Goal: Feedback & Contribution: Submit feedback/report problem

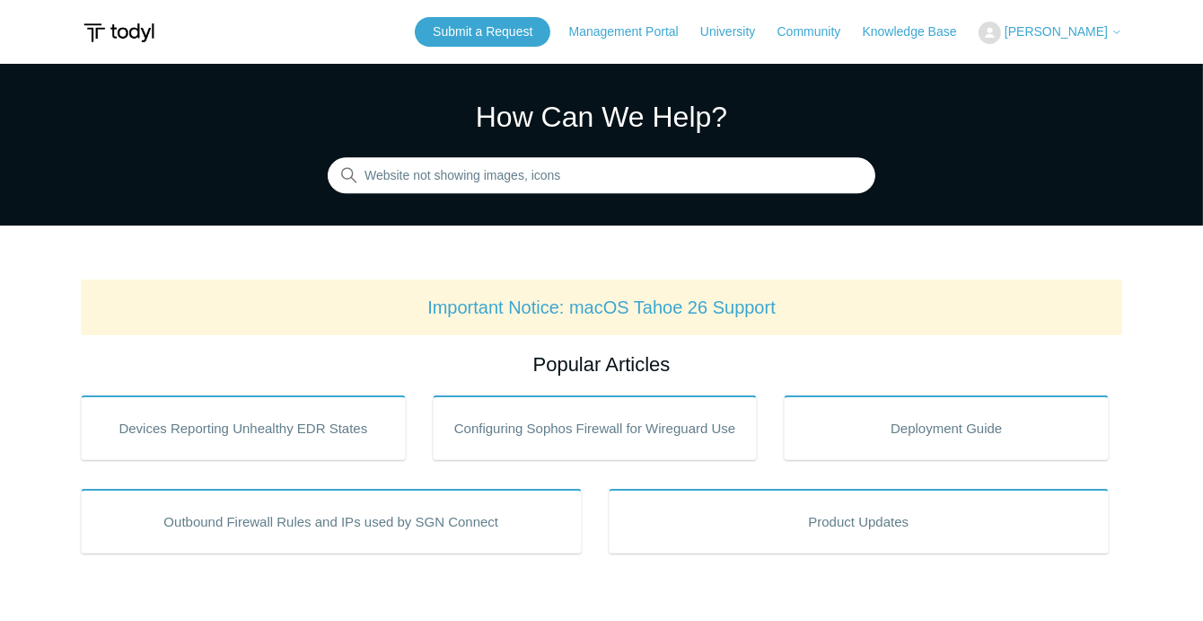
type input "Website not showing images, icons"
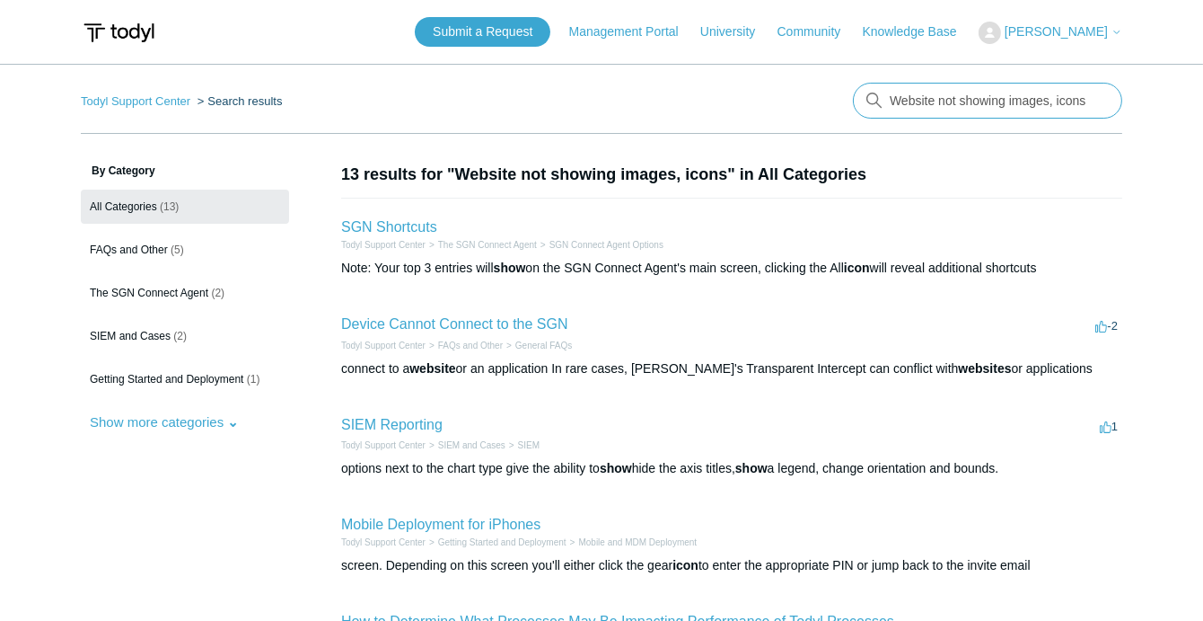
drag, startPoint x: 933, startPoint y: 98, endPoint x: 916, endPoint y: 98, distance: 17.1
click at [916, 98] on input "Website not showing images, icons" at bounding box center [987, 101] width 269 height 36
click at [937, 98] on input "Website not showing images, icons" at bounding box center [987, 101] width 269 height 36
type input "Website content not showing images, icons"
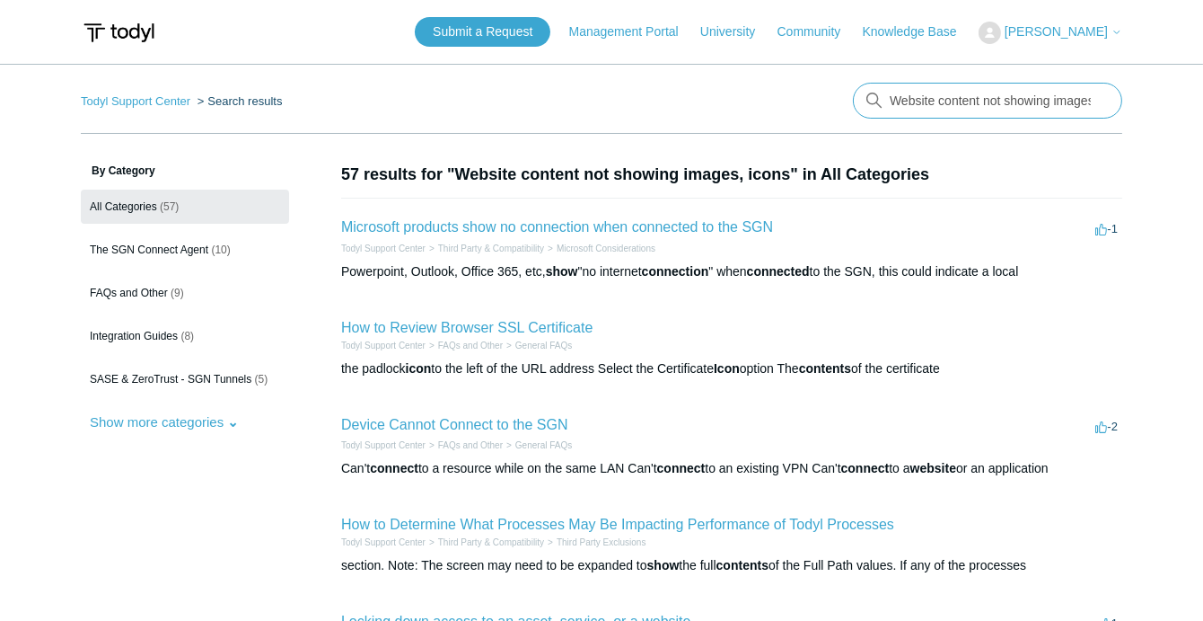
drag, startPoint x: 978, startPoint y: 99, endPoint x: 880, endPoint y: 99, distance: 97.9
click at [880, 99] on div "There are no matching results in this help center. Select Enter to search throu…" at bounding box center [987, 101] width 269 height 36
type input "web filtering not showing images, icons"
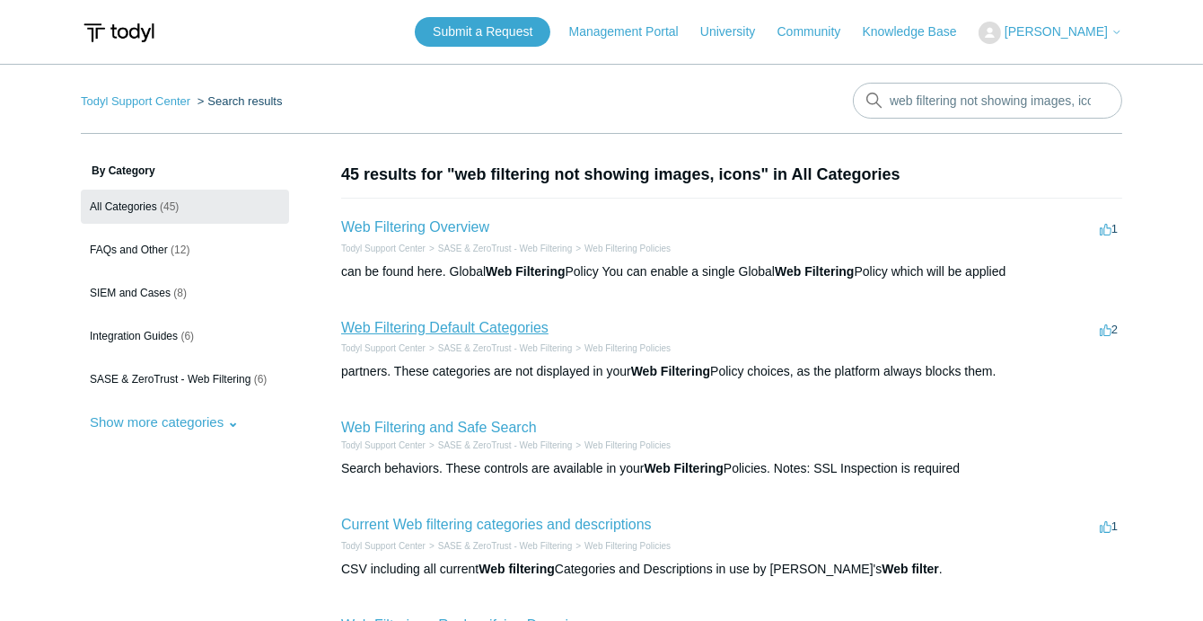
click at [467, 324] on link "Web Filtering Default Categories" at bounding box center [444, 327] width 207 height 15
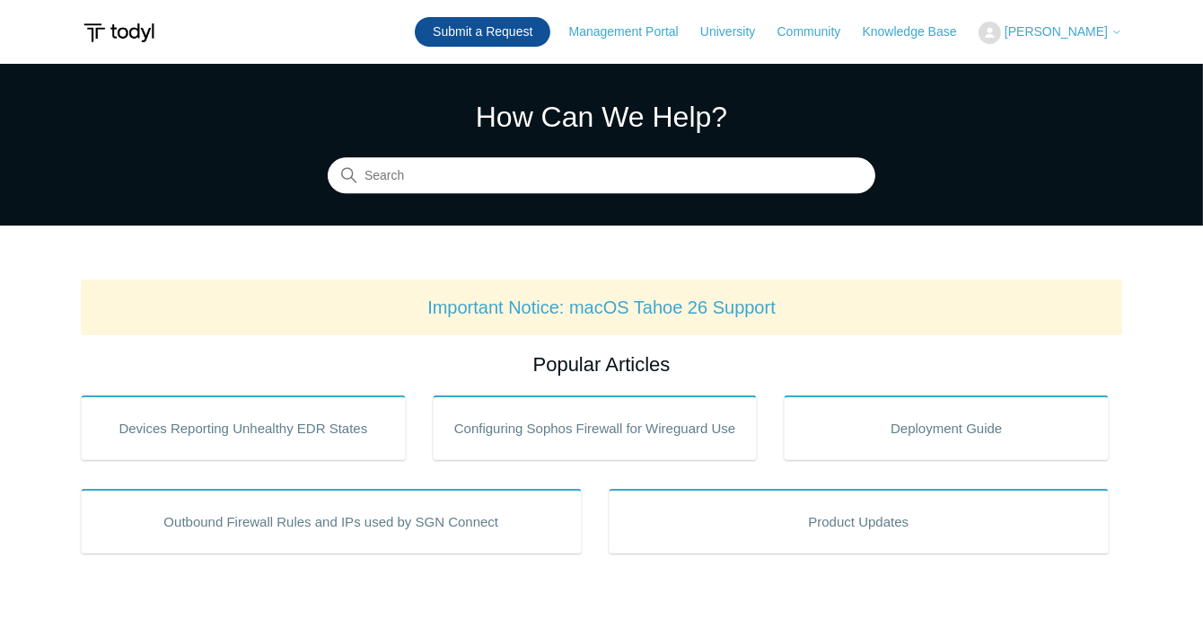
click at [520, 37] on link "Submit a Request" at bounding box center [483, 32] width 136 height 30
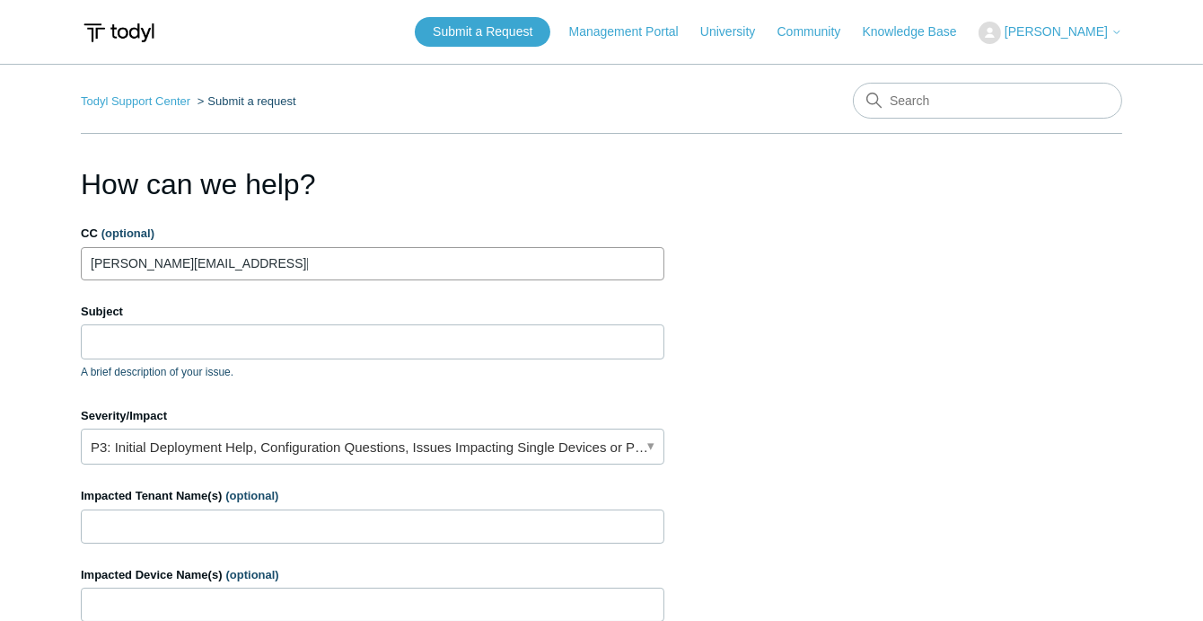
type input "sidney.creamer@thinkwaypoint.com"
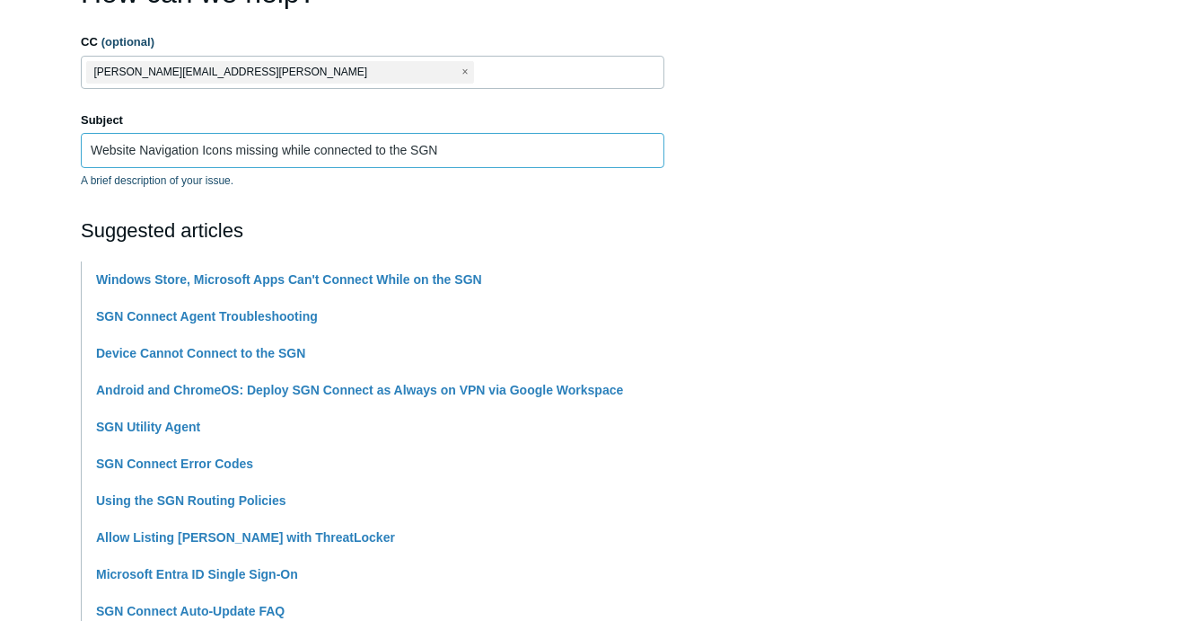
scroll to position [239, 0]
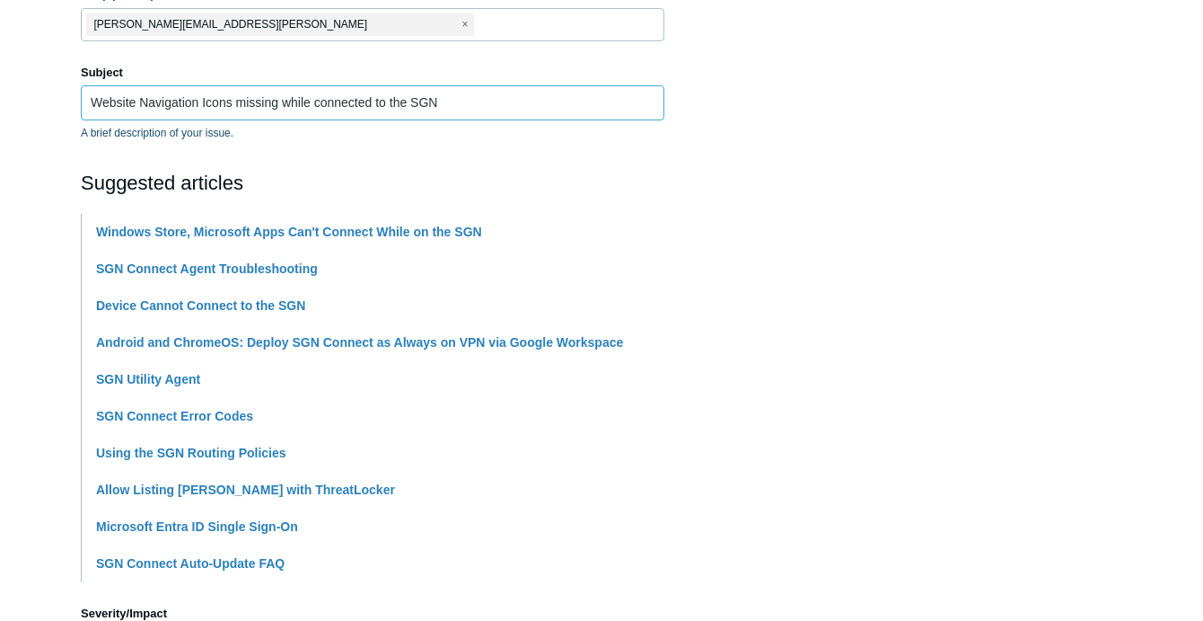
type input "Website Navigation Icons missing while connected to the SGN"
click at [618, 251] on li "SGN Connect Agent Troubleshooting" at bounding box center [380, 269] width 568 height 37
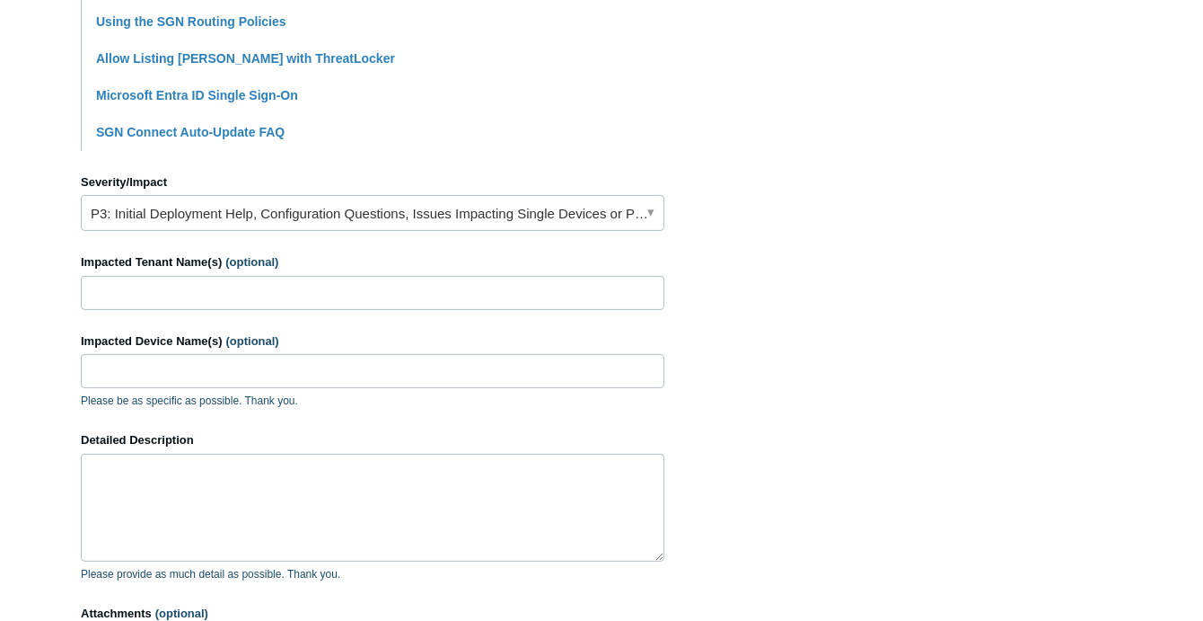
scroll to position [718, 0]
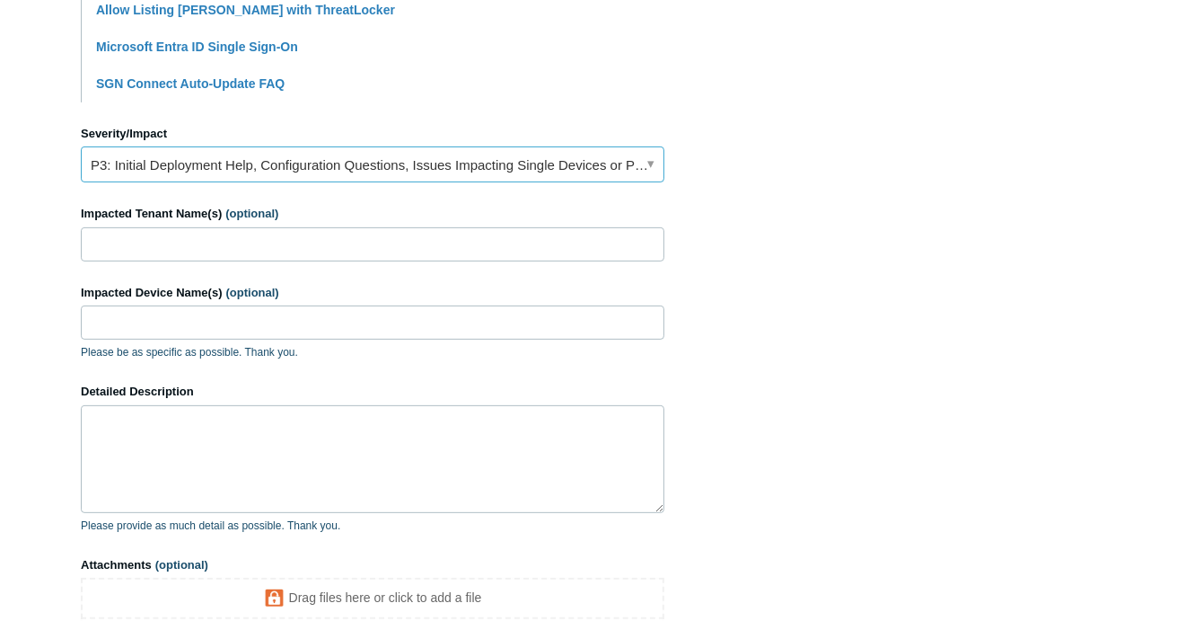
click at [586, 162] on link "P3: Initial Deployment Help, Configuration Questions, Issues Impacting Single D…" at bounding box center [373, 164] width 584 height 36
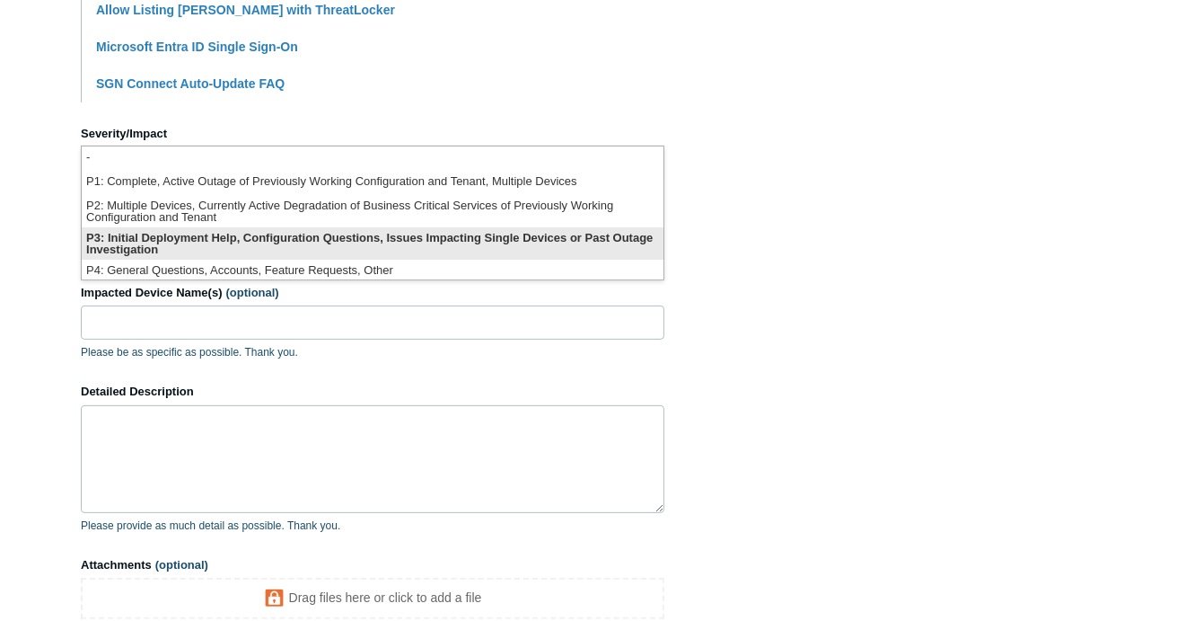
click at [456, 233] on li "P3: Initial Deployment Help, Configuration Questions, Issues Impacting Single D…" at bounding box center [373, 243] width 582 height 32
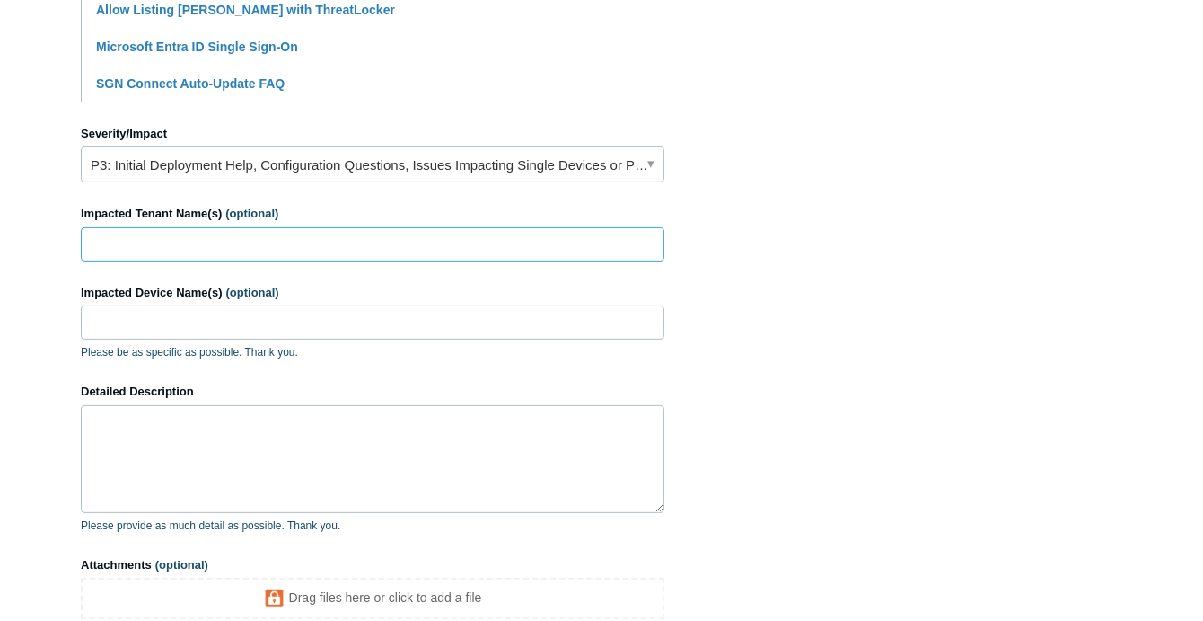
click at [407, 247] on input "Impacted Tenant Name(s) (optional)" at bounding box center [373, 244] width 584 height 34
type input "[PERSON_NAME] consulting"
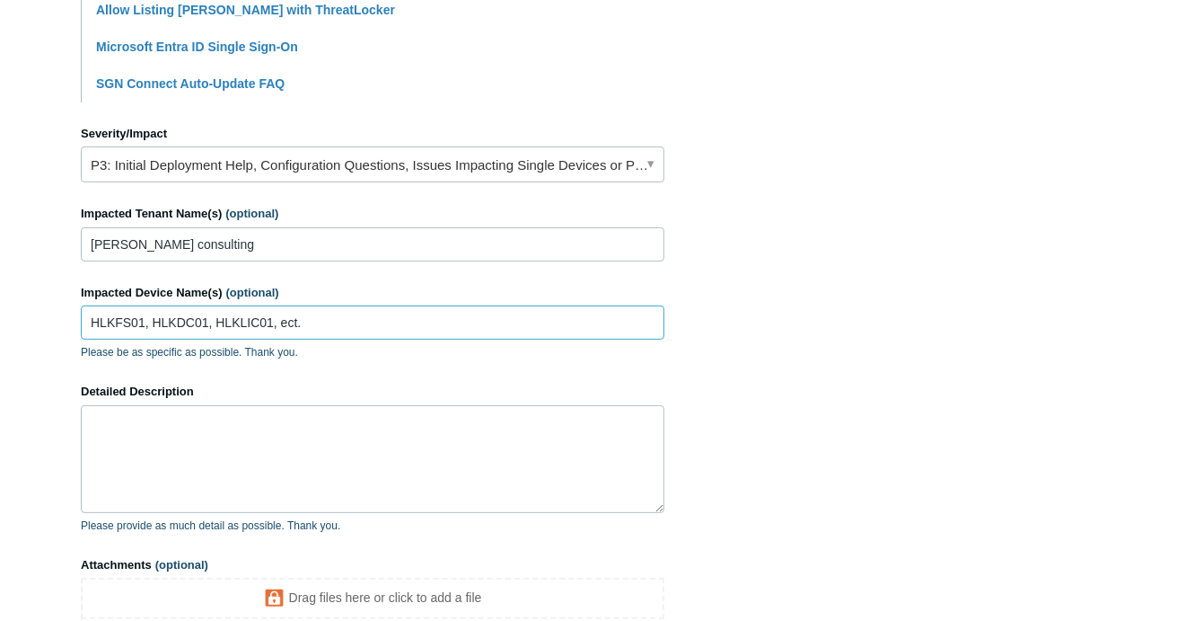
click at [375, 317] on input "HLKFS01, HLKDC01, HLKLIC01, ect." at bounding box center [373, 322] width 584 height 34
drag, startPoint x: 375, startPoint y: 317, endPoint x: 91, endPoint y: 331, distance: 285.1
click at [91, 331] on input "HLKFS01, HLKDC01, HLKLIC01, ect." at bounding box center [373, 322] width 584 height 34
drag, startPoint x: 393, startPoint y: 322, endPoint x: 88, endPoint y: 342, distance: 306.0
click at [88, 342] on div "Impacted Device Name(s) (optional) HLKFS01, HLKDC01, HLKLIC01, ect. Please be a…" at bounding box center [373, 322] width 584 height 77
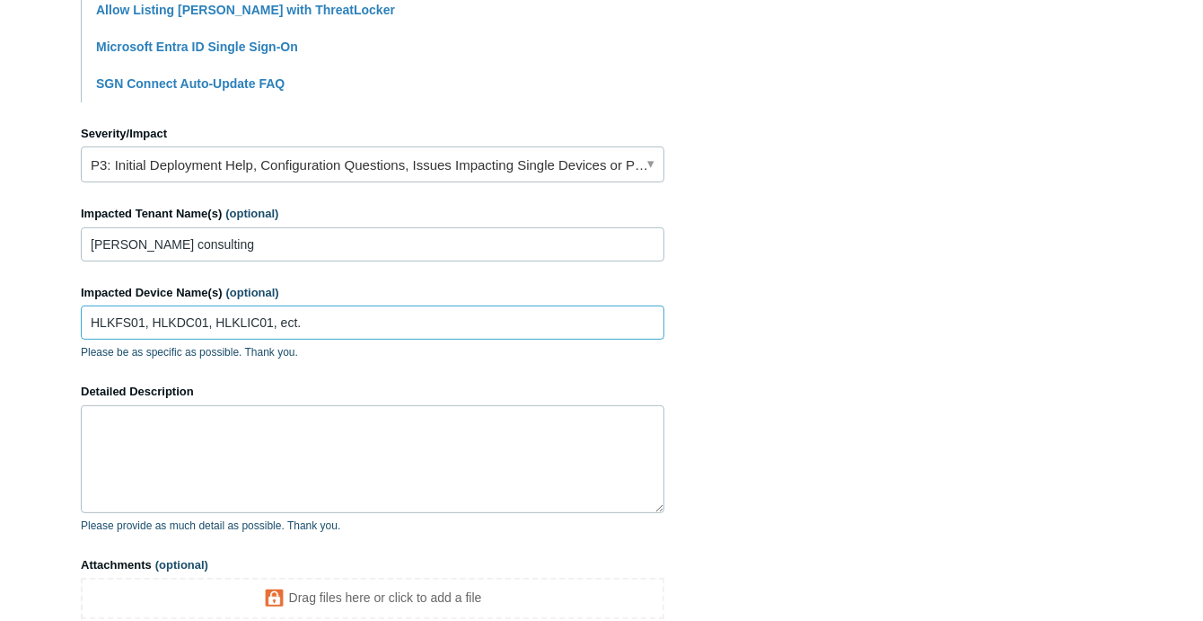
paste input "-PF59S651"
click at [313, 323] on input "HLK-PF59S651," at bounding box center [373, 322] width 584 height 34
paste input "HLKMP28HMDW"
paste input "HLKMP28SP3R"
type input "HLK-PF59S651, HLKMP28HMDW, HLKMP28SP3R and any other devices running SGN"
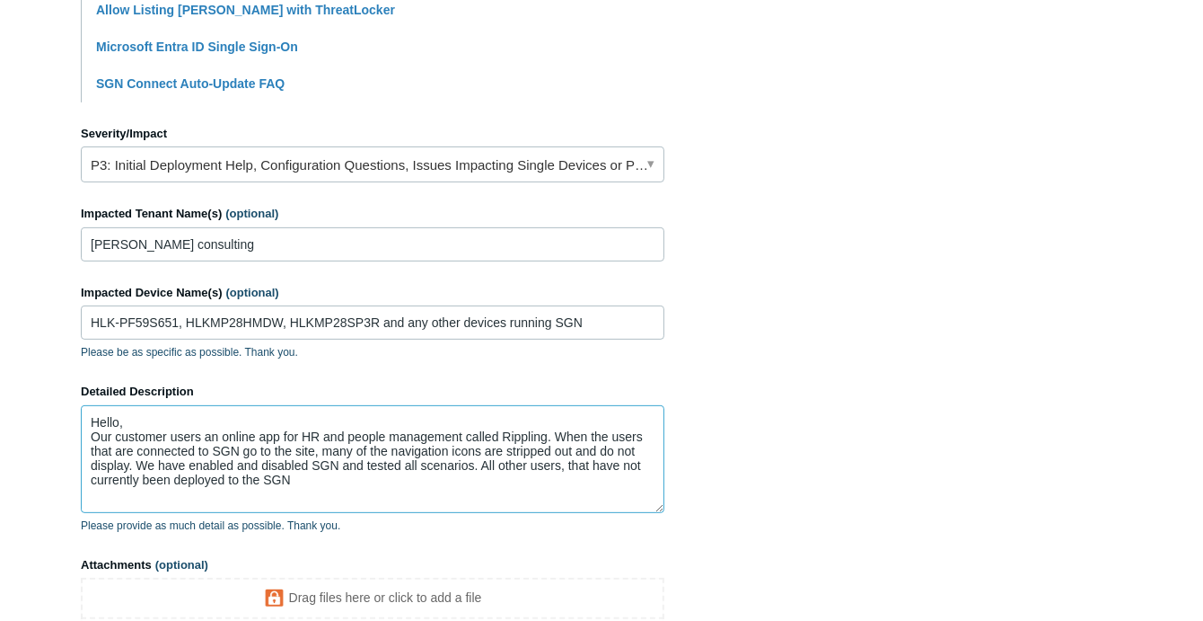
click at [341, 479] on textarea "Hello, Our customer users an online app for HR and people management called Rip…" at bounding box center [373, 459] width 584 height 108
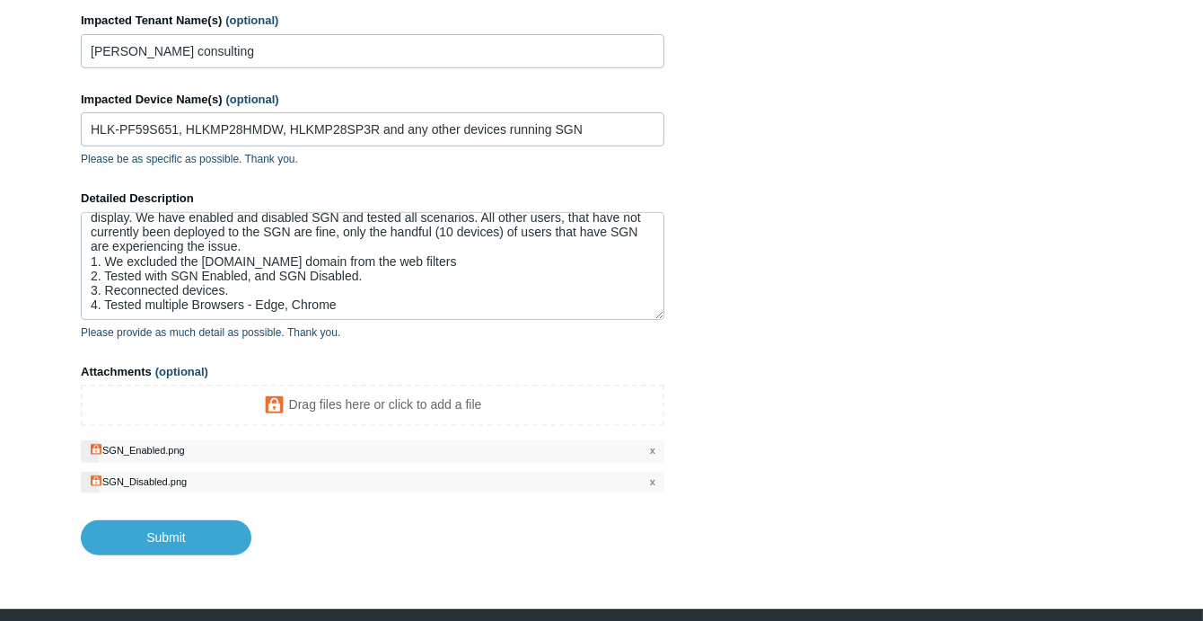
scroll to position [957, 0]
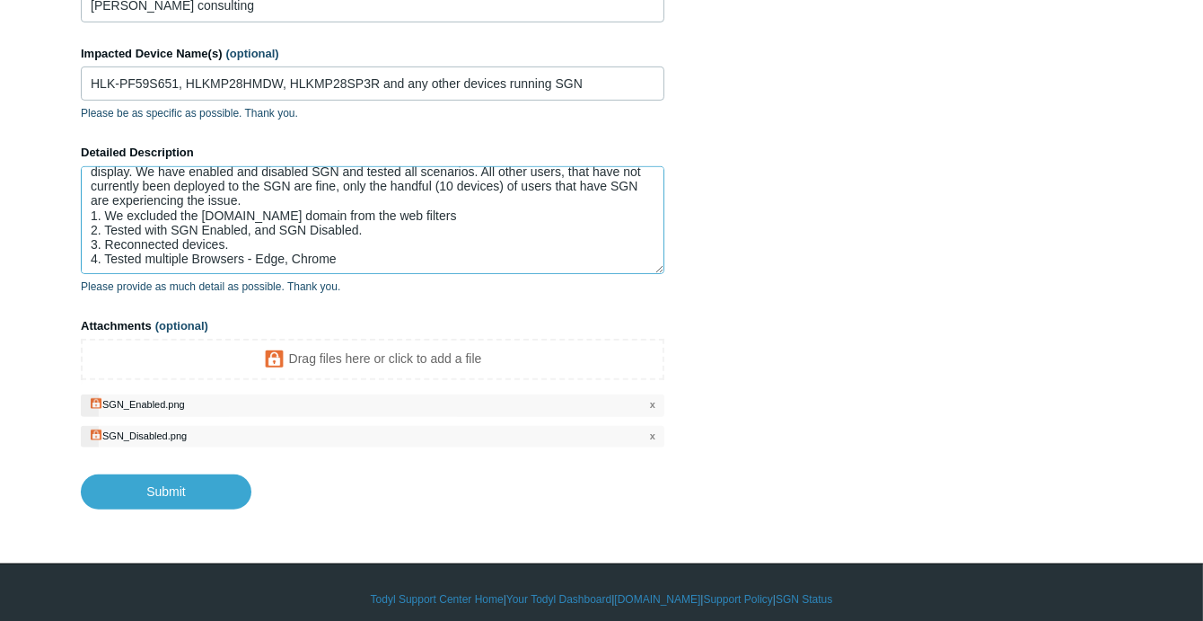
click at [375, 250] on textarea "Hello, Our customer users an online app for HR and people management called Rip…" at bounding box center [373, 220] width 584 height 108
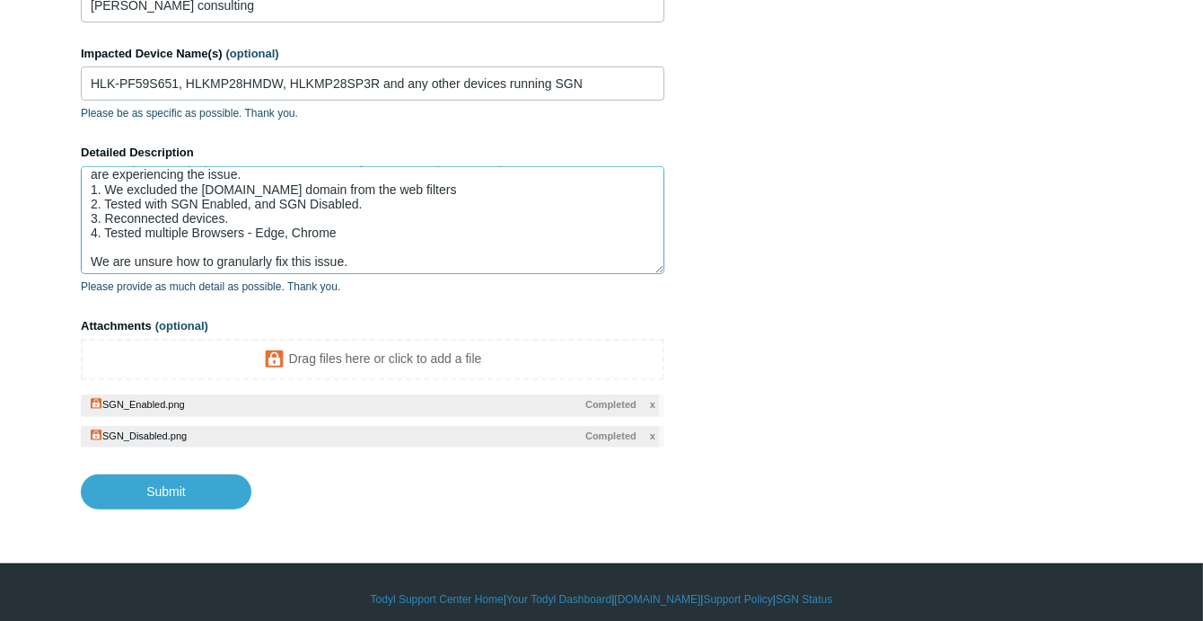
scroll to position [84, 0]
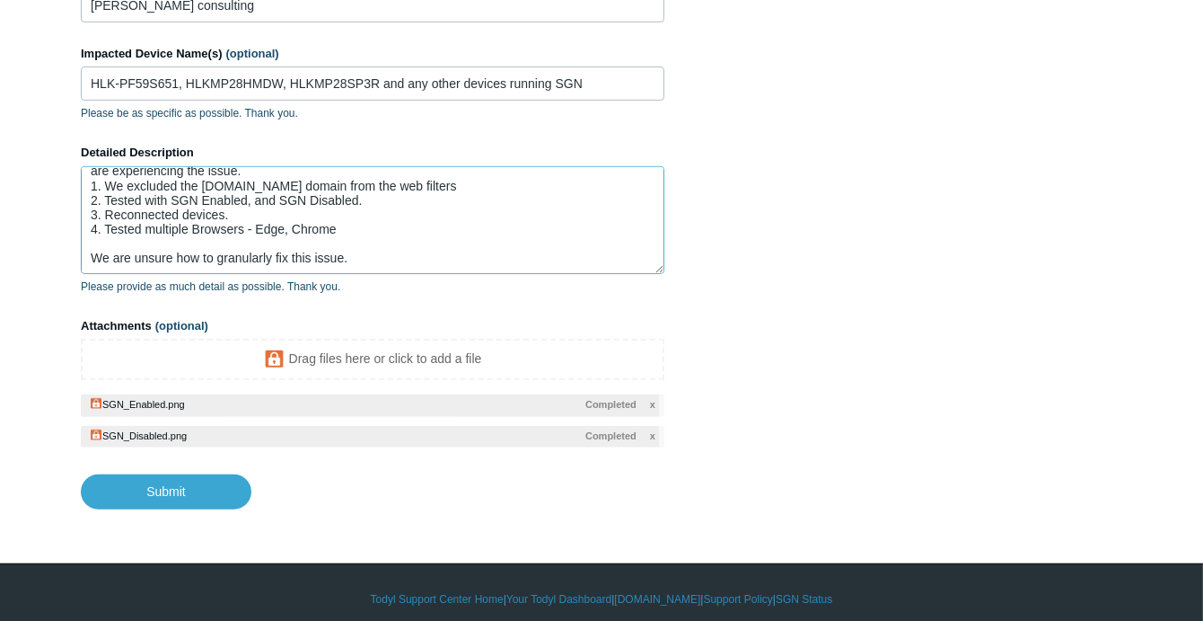
drag, startPoint x: 416, startPoint y: 254, endPoint x: 215, endPoint y: 258, distance: 201.2
click at [215, 258] on textarea "Hello, Our customer users an online app for HR and people management called Rip…" at bounding box center [373, 220] width 584 height 108
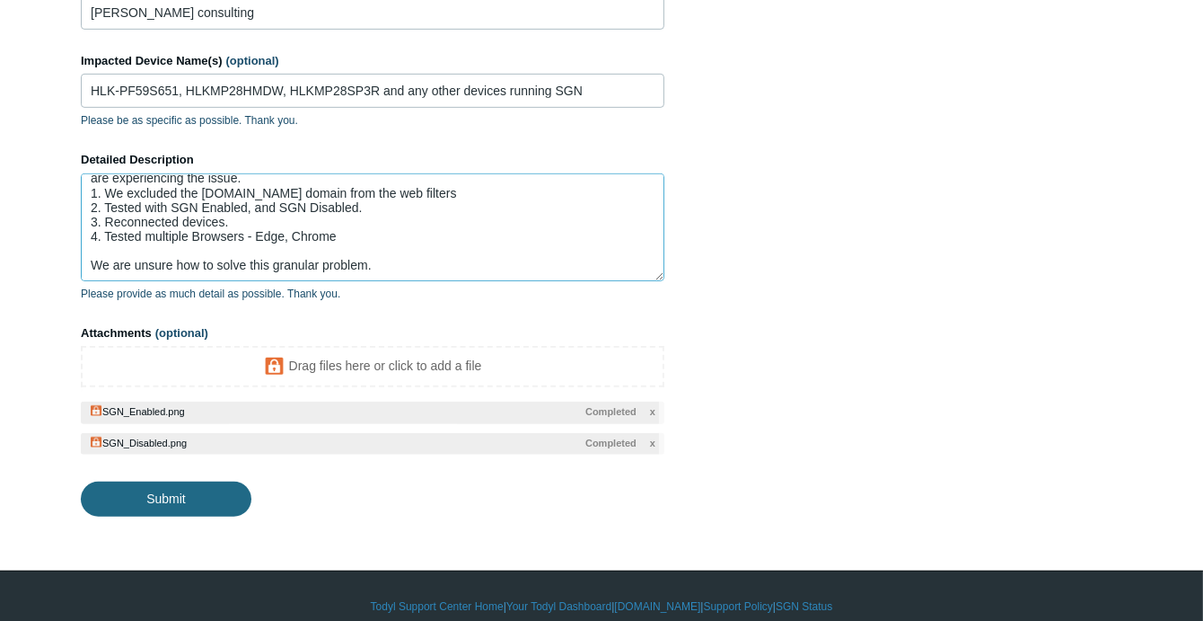
scroll to position [957, 0]
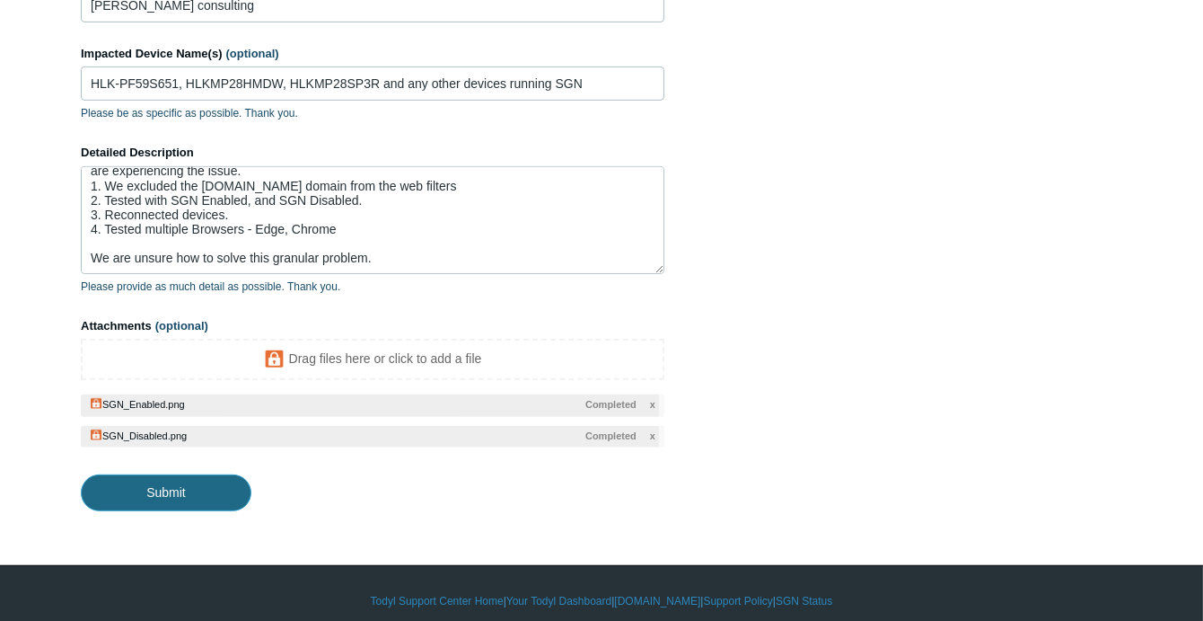
click at [165, 492] on input "Submit" at bounding box center [166, 492] width 171 height 36
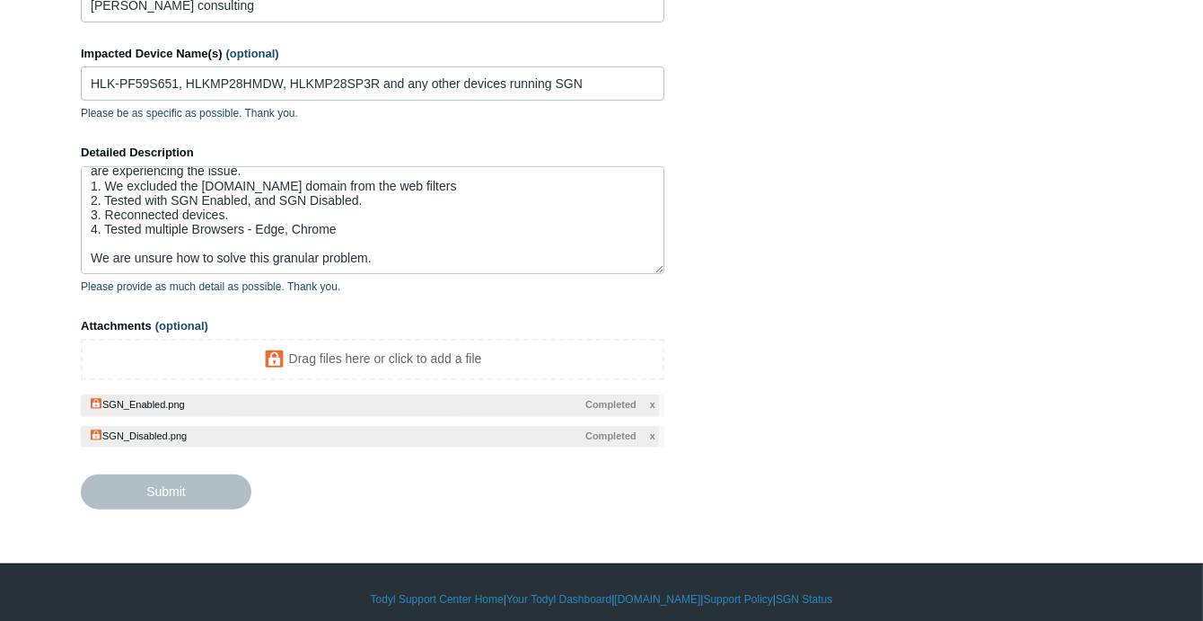
type textarea "Hello, Our customer users an online app for HR and people management called Rip…"
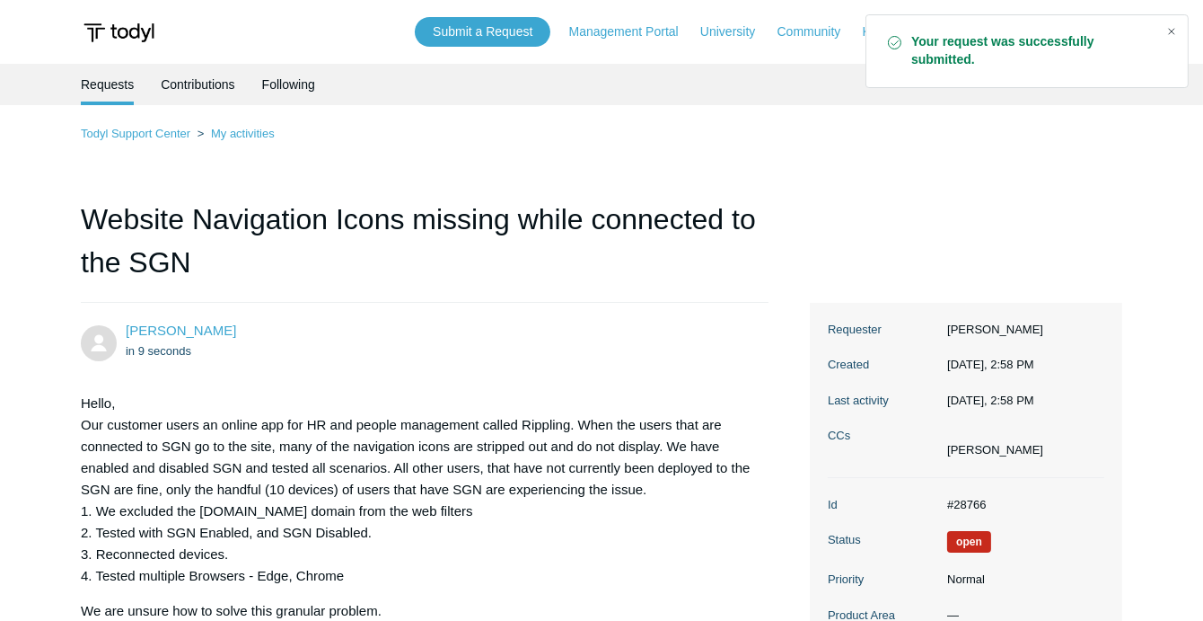
click at [1174, 24] on div "Close" at bounding box center [1171, 31] width 25 height 25
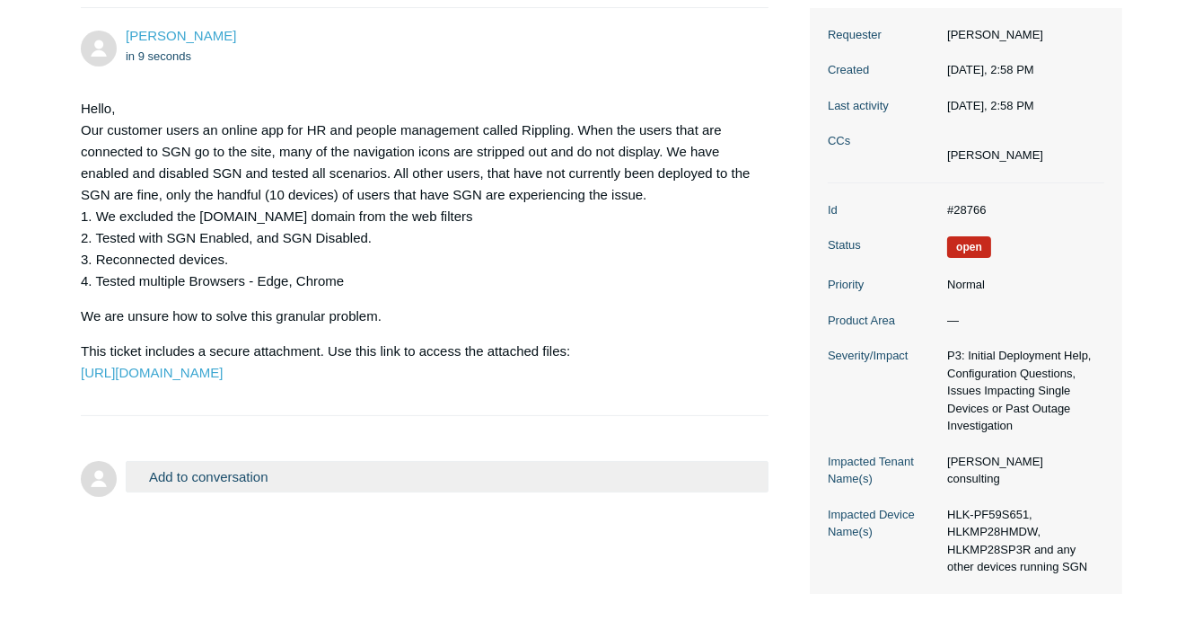
scroll to position [391, 0]
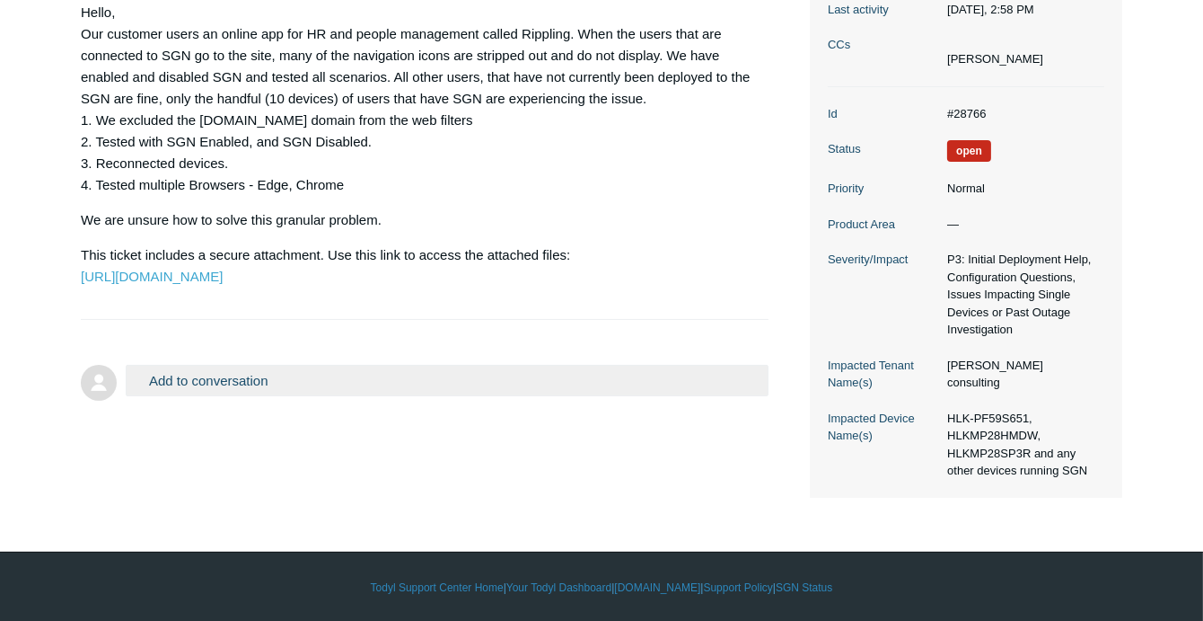
click at [252, 396] on button "Add to conversation" at bounding box center [447, 380] width 643 height 31
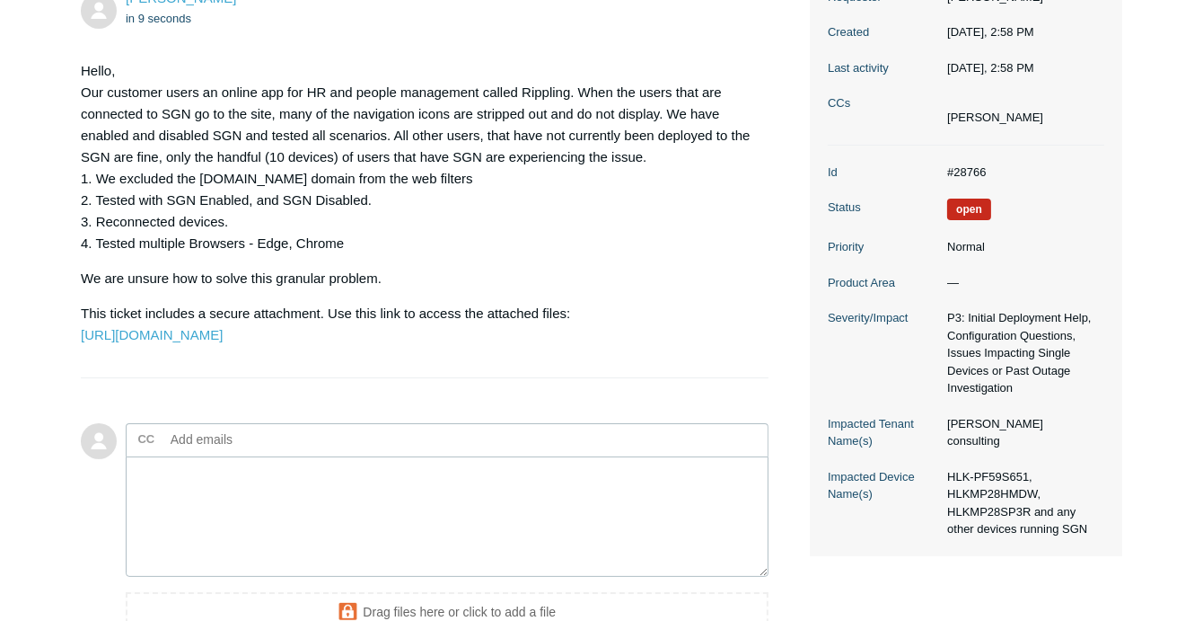
scroll to position [572, 0]
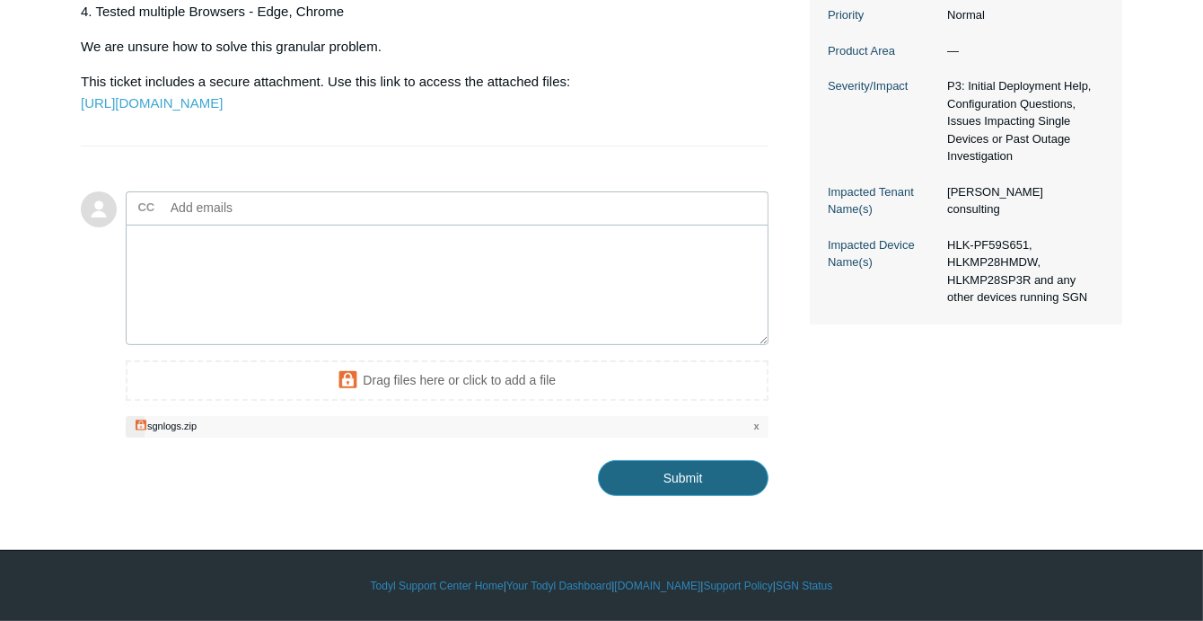
drag, startPoint x: 669, startPoint y: 511, endPoint x: 541, endPoint y: 360, distance: 198.1
click at [542, 367] on div "Add to conversation CC Add emails Drag files here or click to add a file sgnlog…" at bounding box center [447, 343] width 643 height 305
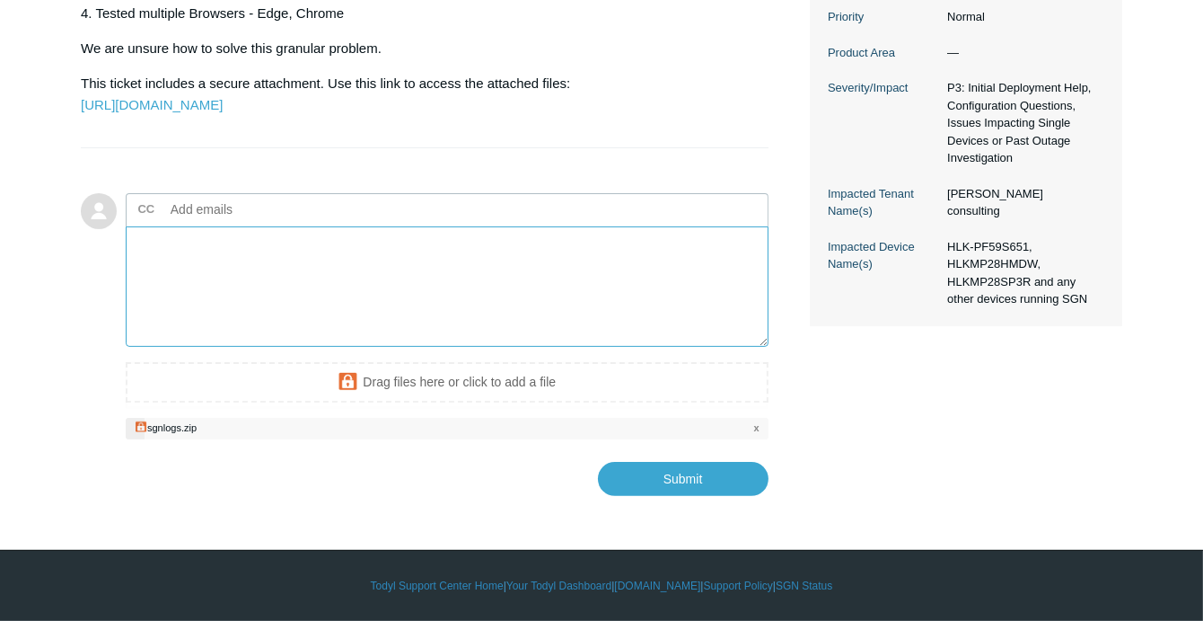
click at [541, 348] on textarea "Add your reply" at bounding box center [447, 286] width 643 height 121
type textarea "Adding Logs"
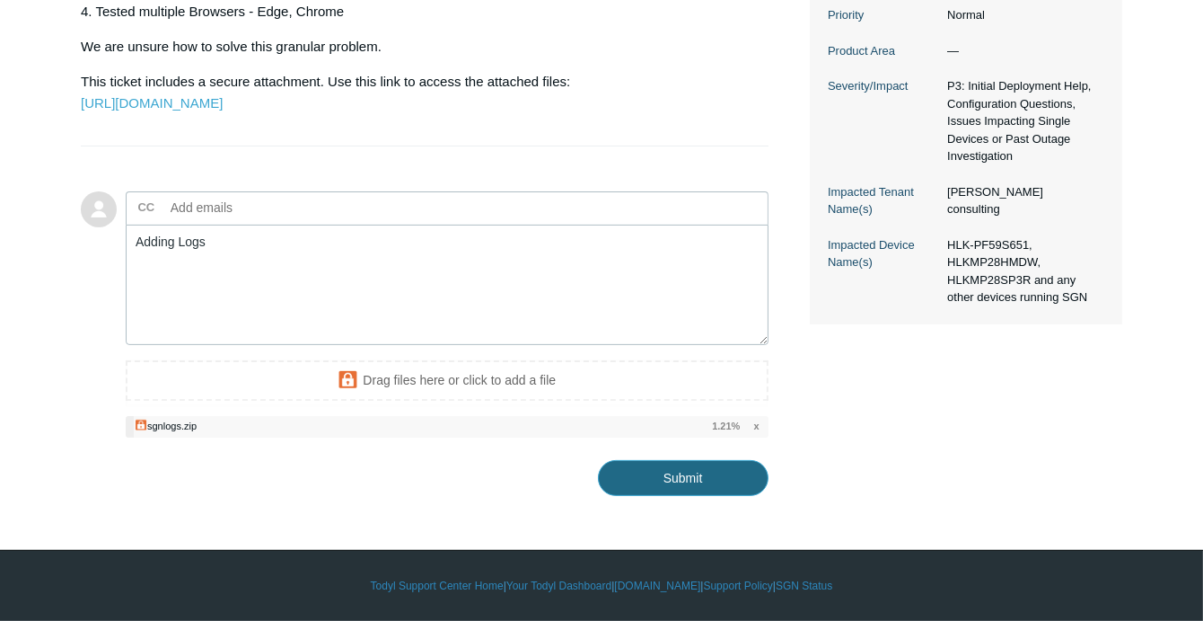
drag, startPoint x: 692, startPoint y: 515, endPoint x: 557, endPoint y: 515, distance: 135.6
click at [557, 496] on div "Submit" at bounding box center [447, 470] width 643 height 49
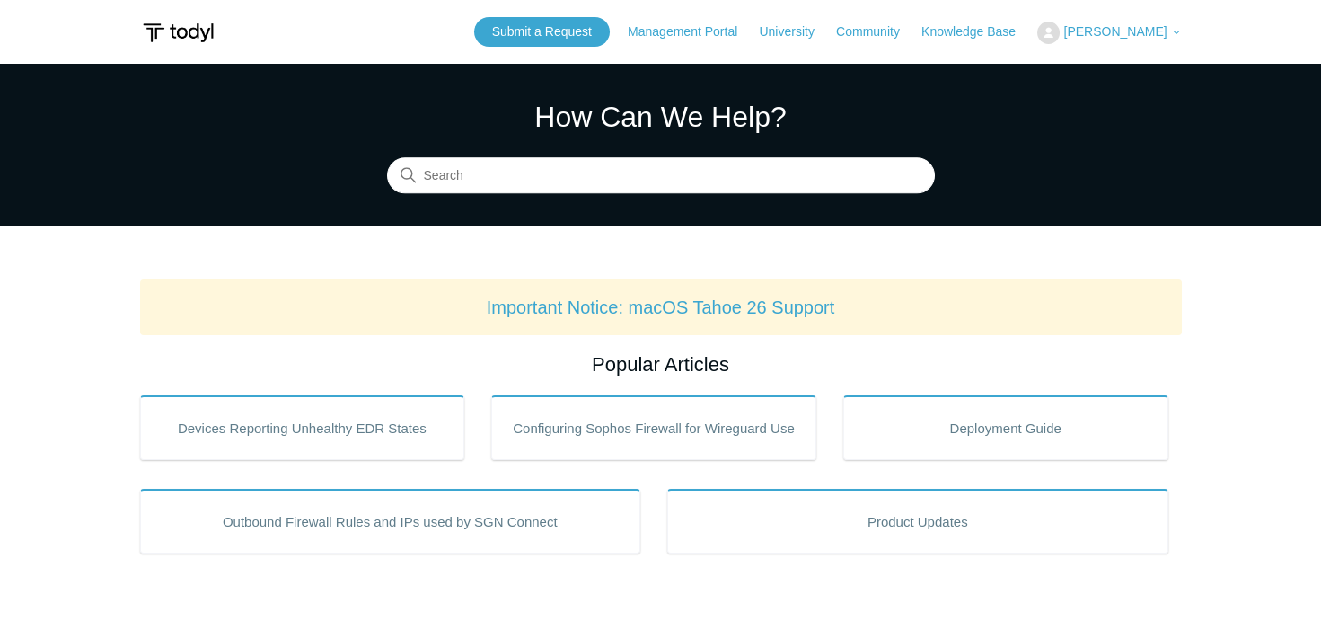
click at [1165, 29] on span "[PERSON_NAME]" at bounding box center [1114, 31] width 103 height 14
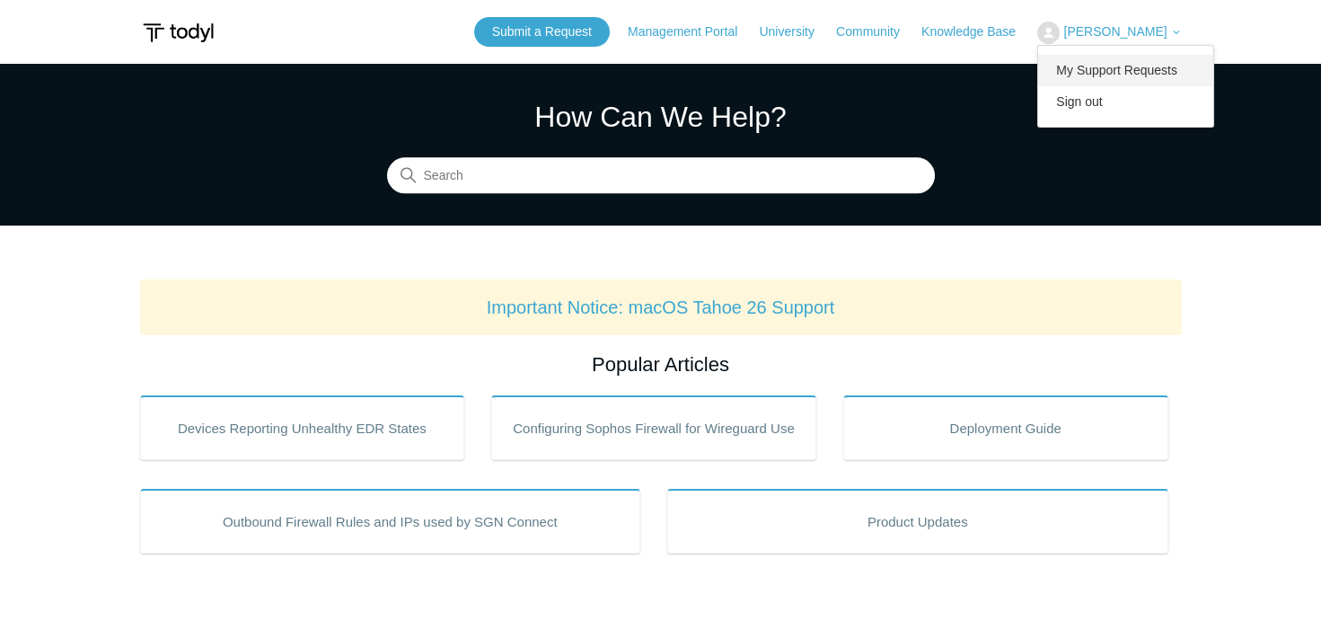
click at [1128, 66] on link "My Support Requests" at bounding box center [1125, 70] width 175 height 31
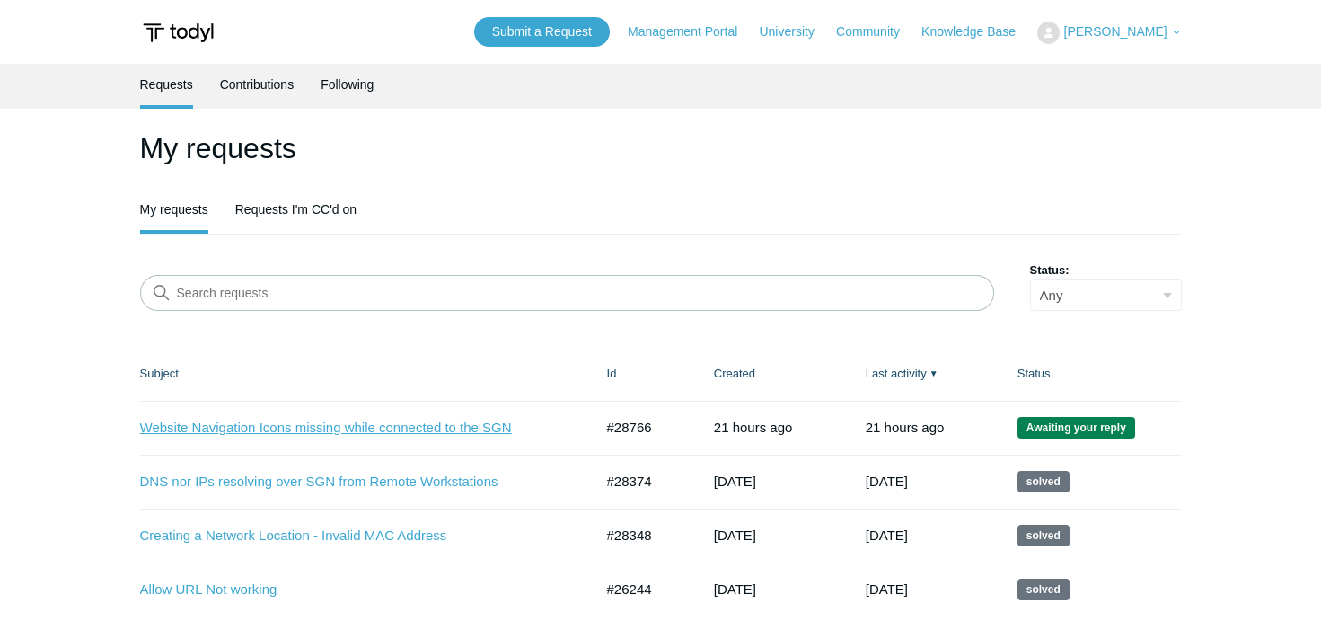
click at [364, 424] on link "Website Navigation Icons missing while connected to the SGN" at bounding box center [353, 428] width 427 height 21
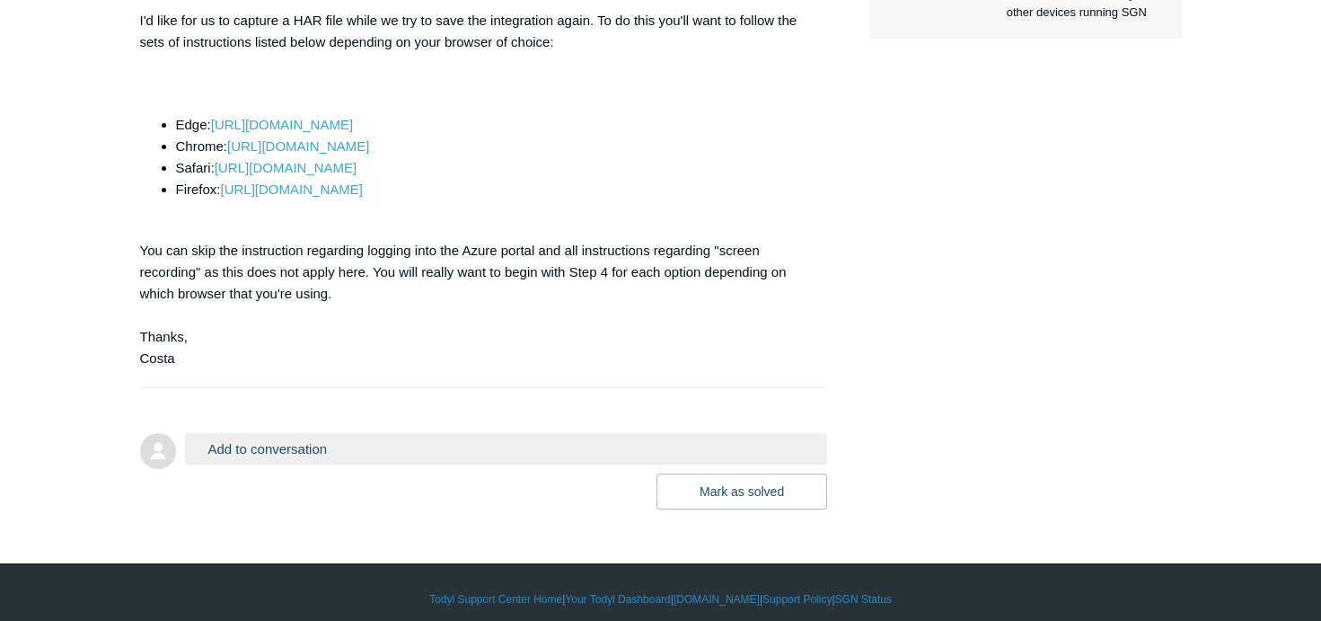
scroll to position [938, 0]
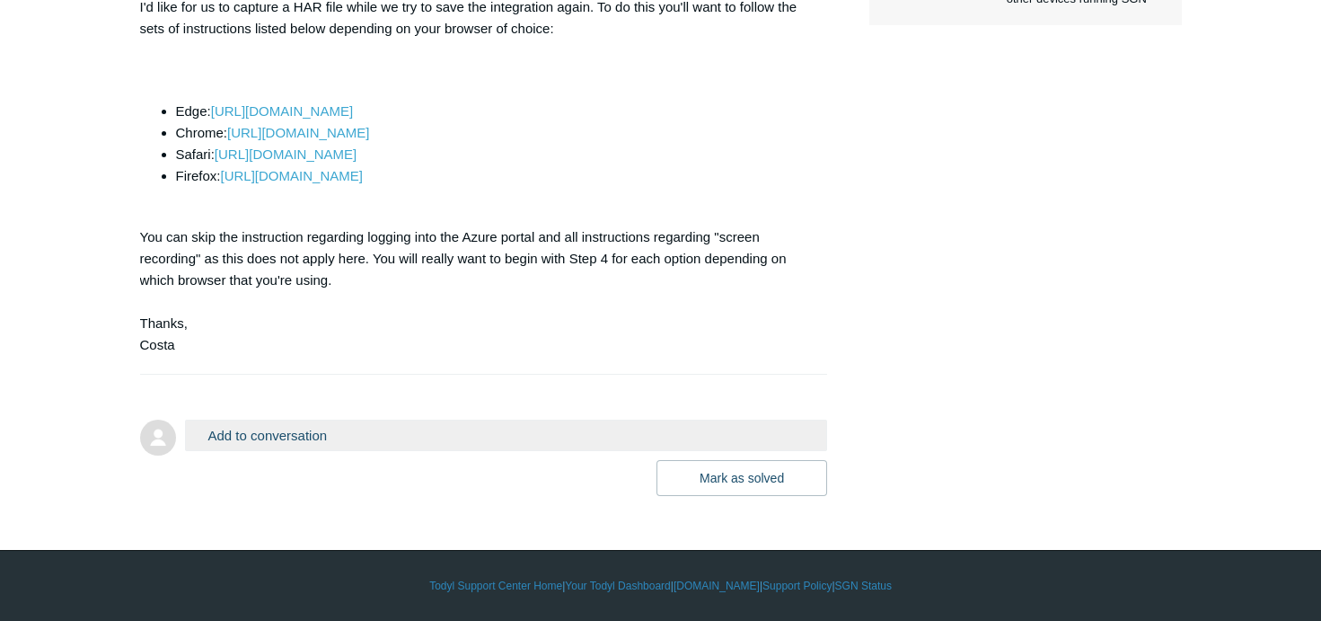
click at [438, 443] on button "Add to conversation" at bounding box center [506, 434] width 643 height 31
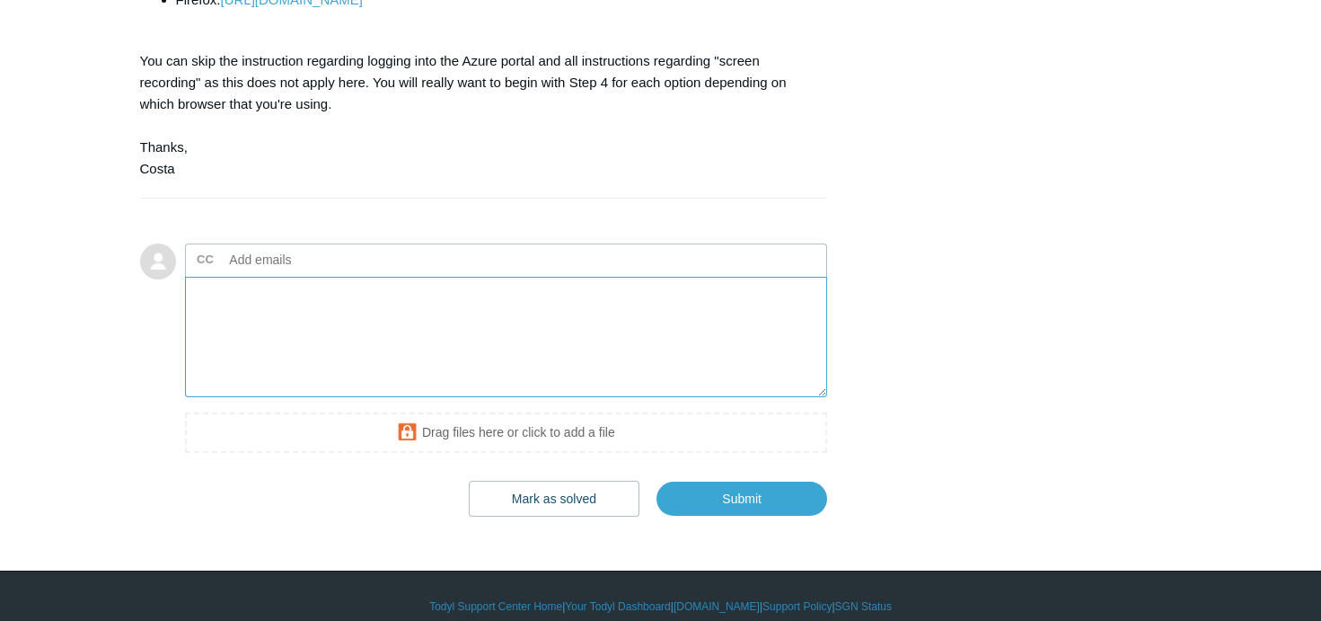
scroll to position [1134, 0]
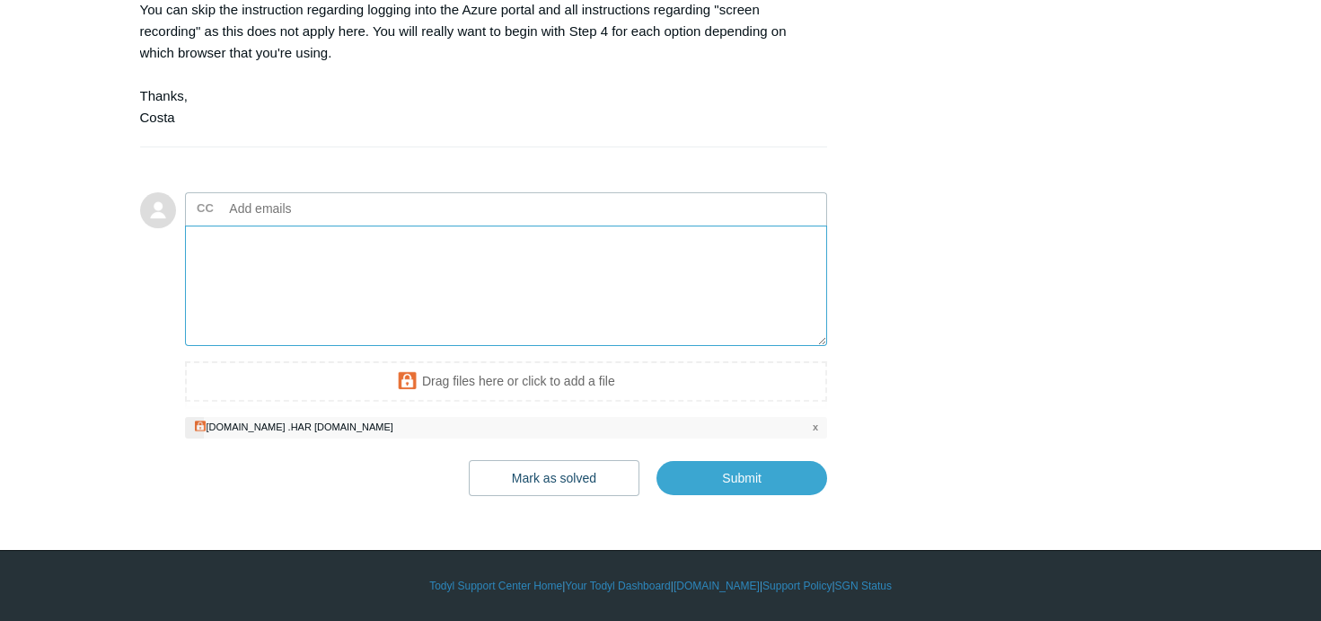
click at [507, 323] on textarea "Add your reply" at bounding box center [506, 285] width 643 height 121
drag, startPoint x: 234, startPoint y: 275, endPoint x: 225, endPoint y: 274, distance: 9.0
click at [225, 274] on textarea "Here is the HAR Files." at bounding box center [506, 285] width 643 height 121
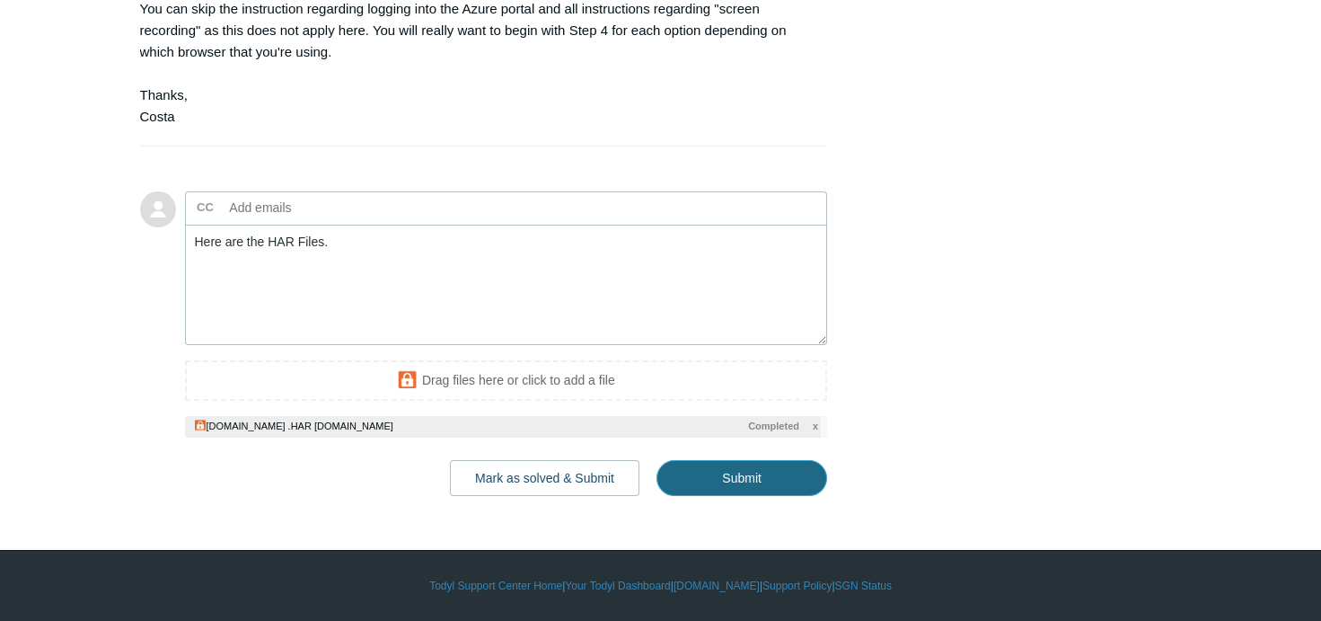
click at [762, 496] on input "Submit" at bounding box center [742, 478] width 171 height 36
type textarea "Here are the HAR Files. This ticket includes a secure attachment. Use this link…"
